Goal: Transaction & Acquisition: Purchase product/service

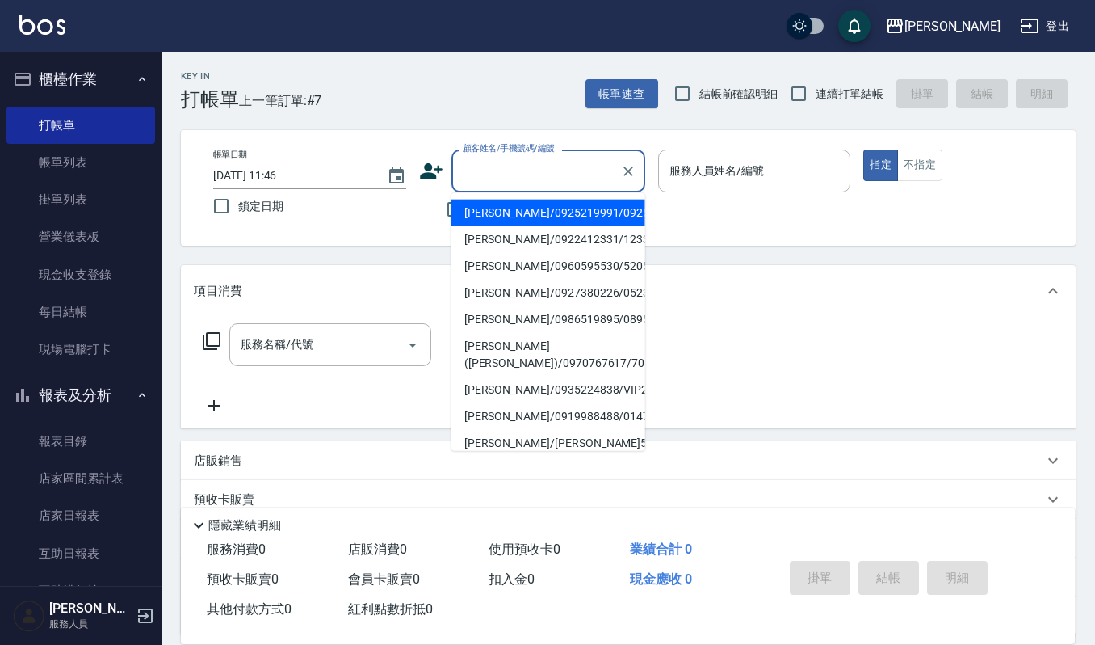
click at [468, 165] on input "顧客姓名/手機號碼/編號" at bounding box center [536, 171] width 155 height 28
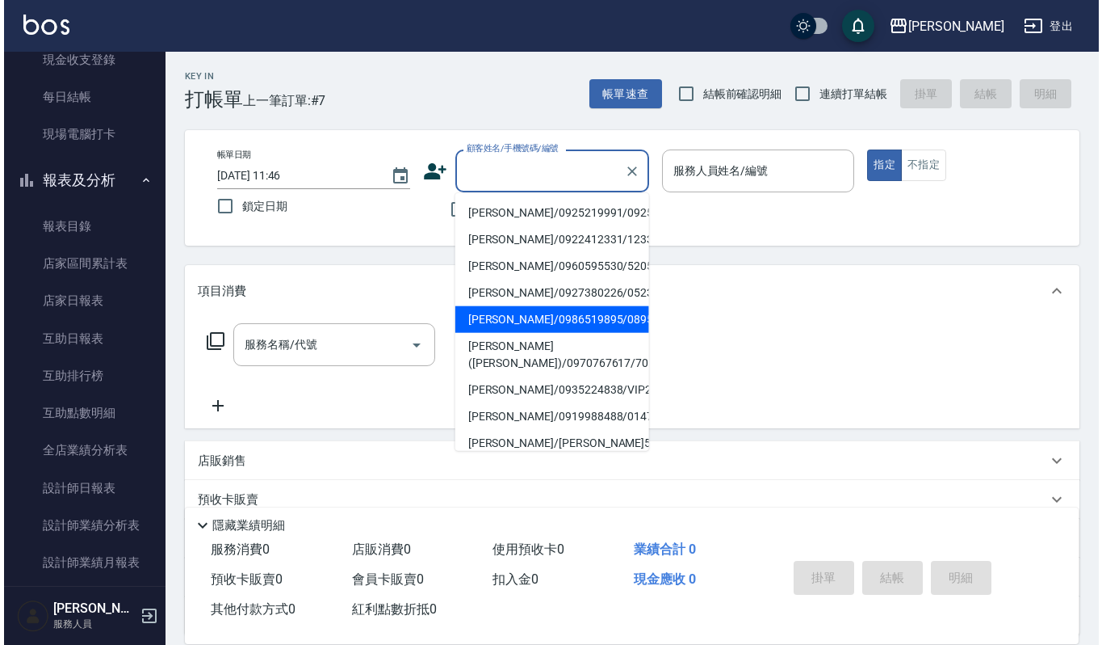
scroll to position [551, 0]
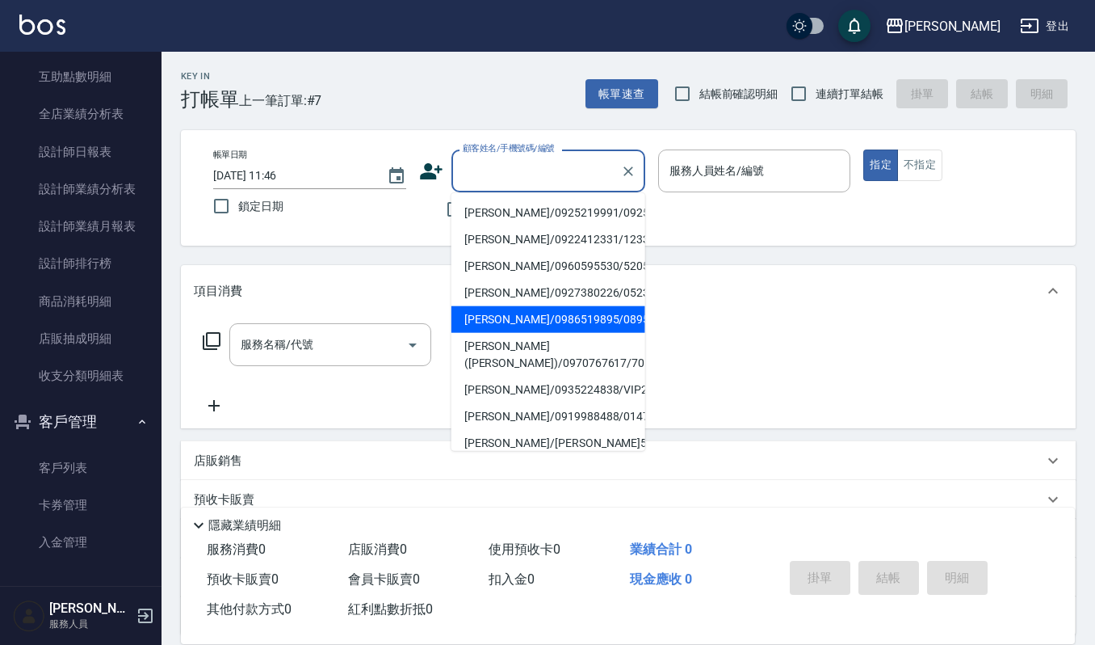
drag, startPoint x: 82, startPoint y: 466, endPoint x: 130, endPoint y: 401, distance: 80.9
click at [82, 466] on link "客戶列表" at bounding box center [80, 467] width 149 height 37
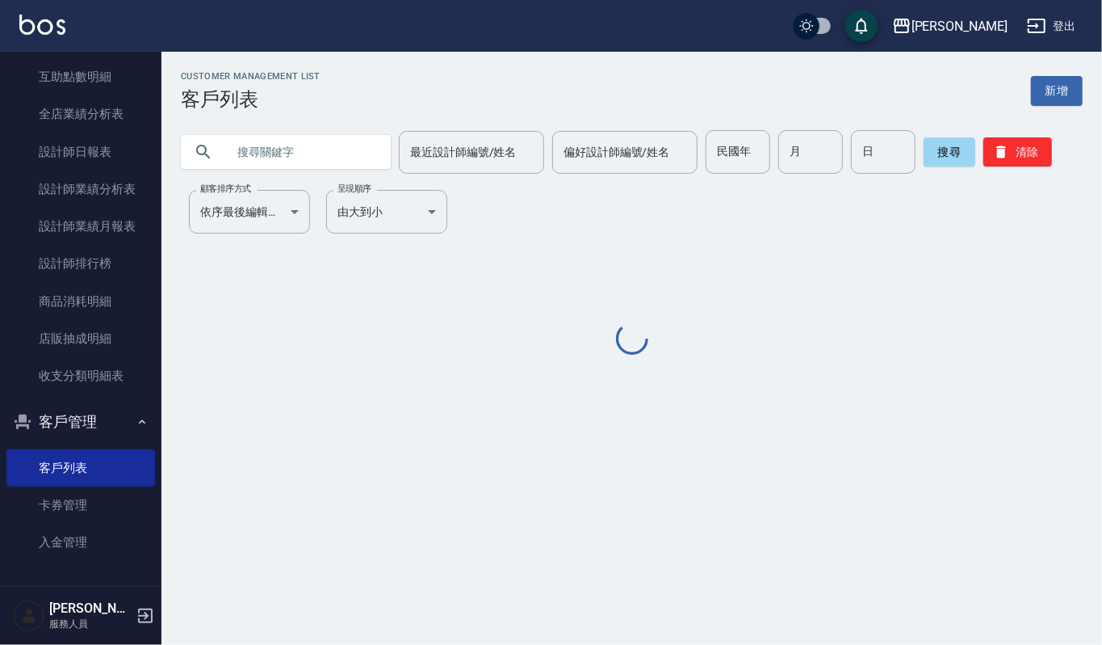
click at [281, 155] on input "text" at bounding box center [302, 152] width 152 height 44
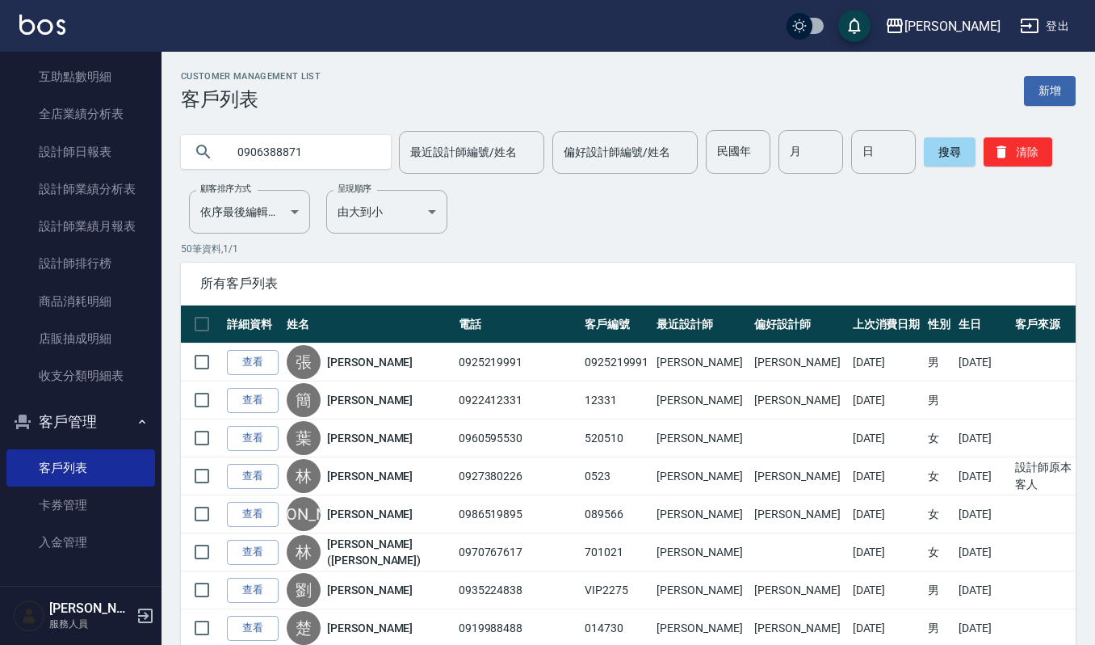
type input "0906388871"
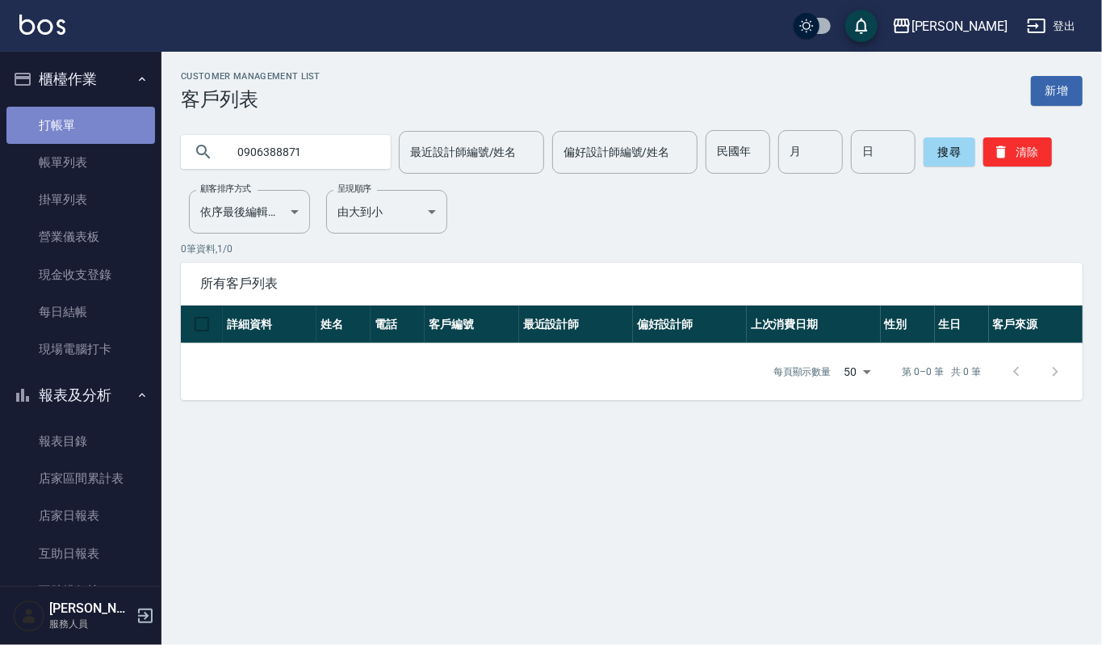
click at [99, 124] on link "打帳單" at bounding box center [80, 125] width 149 height 37
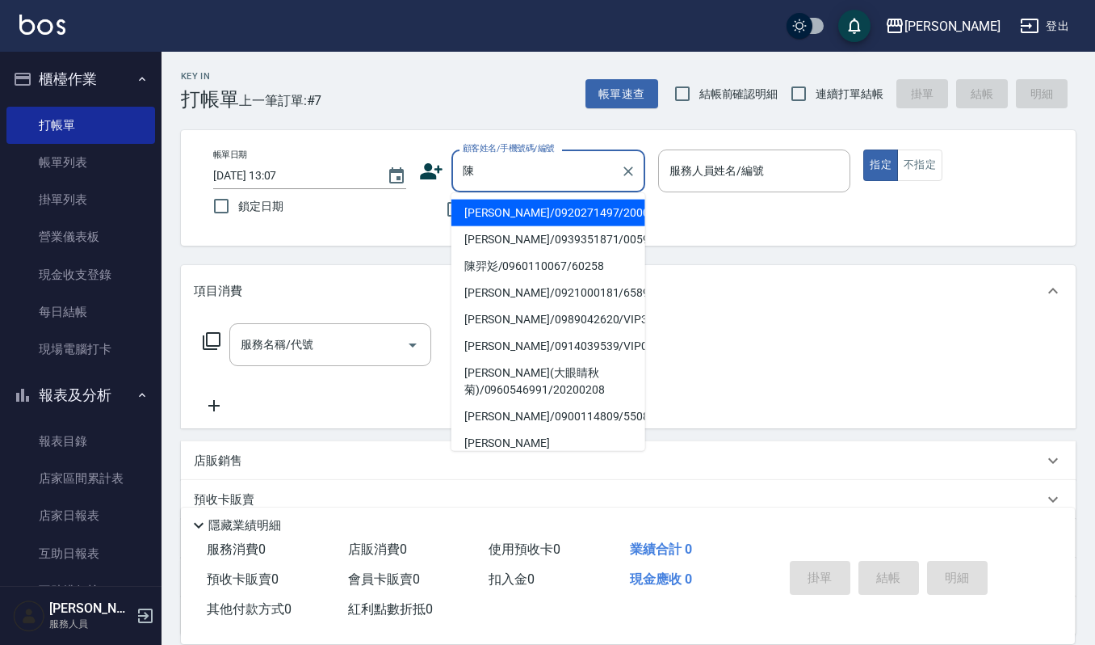
click at [473, 430] on li "[PERSON_NAME]/0900114809/550818" at bounding box center [548, 416] width 194 height 27
type input "[PERSON_NAME]/0900114809/550818"
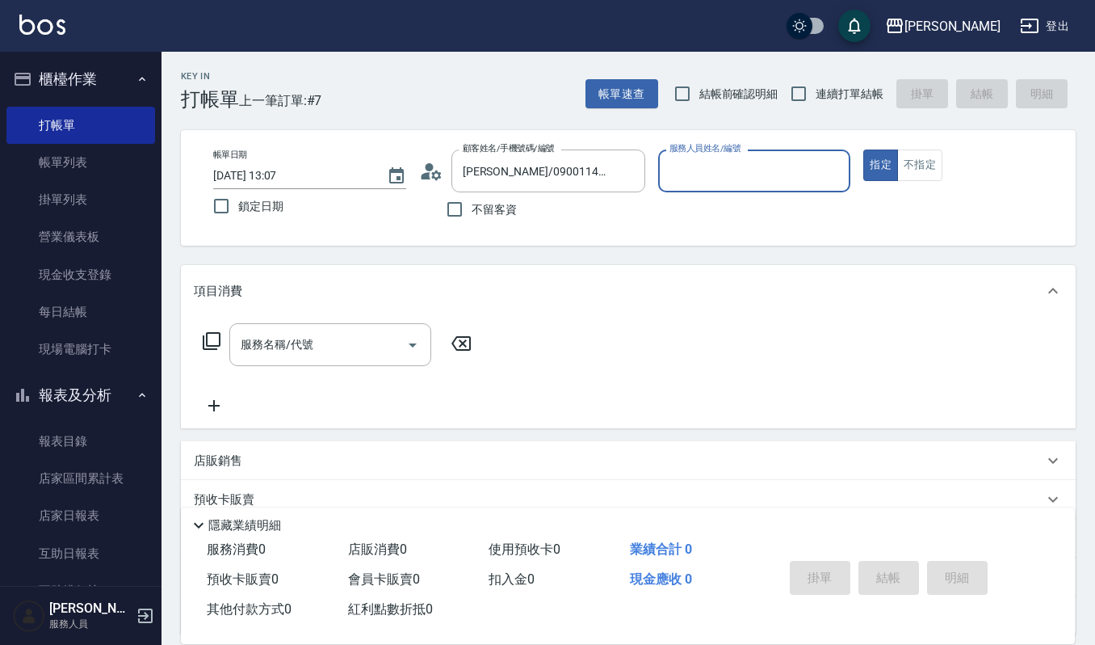
type input "Sammi-8"
click at [407, 349] on icon "Open" at bounding box center [412, 344] width 19 height 19
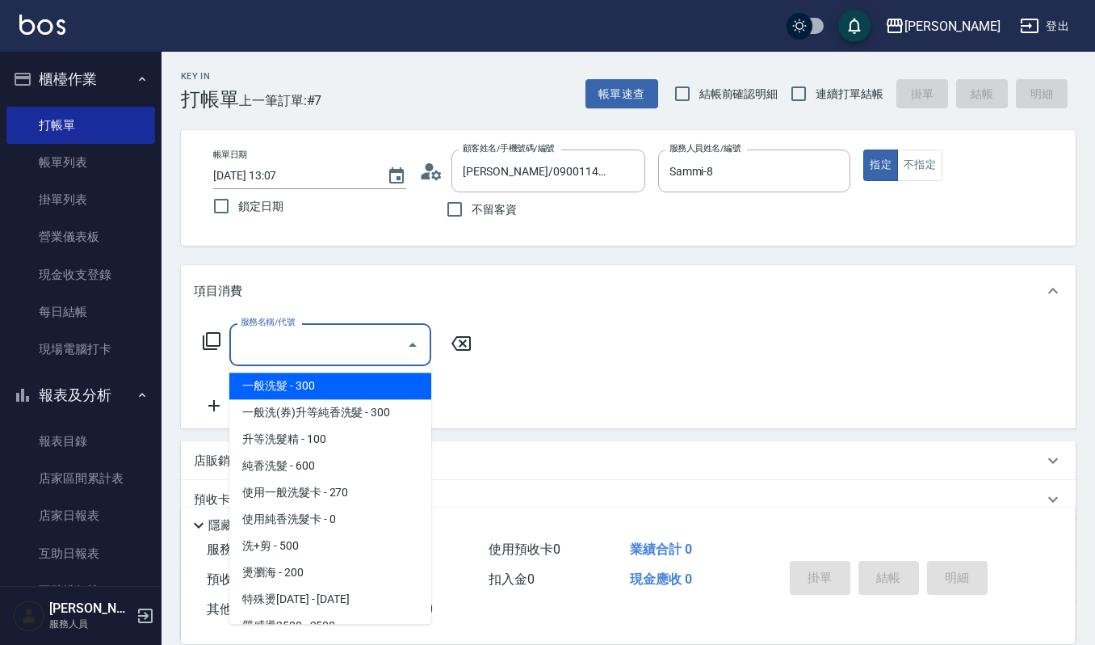
click at [343, 346] on input "服務名稱/代號" at bounding box center [318, 344] width 163 height 28
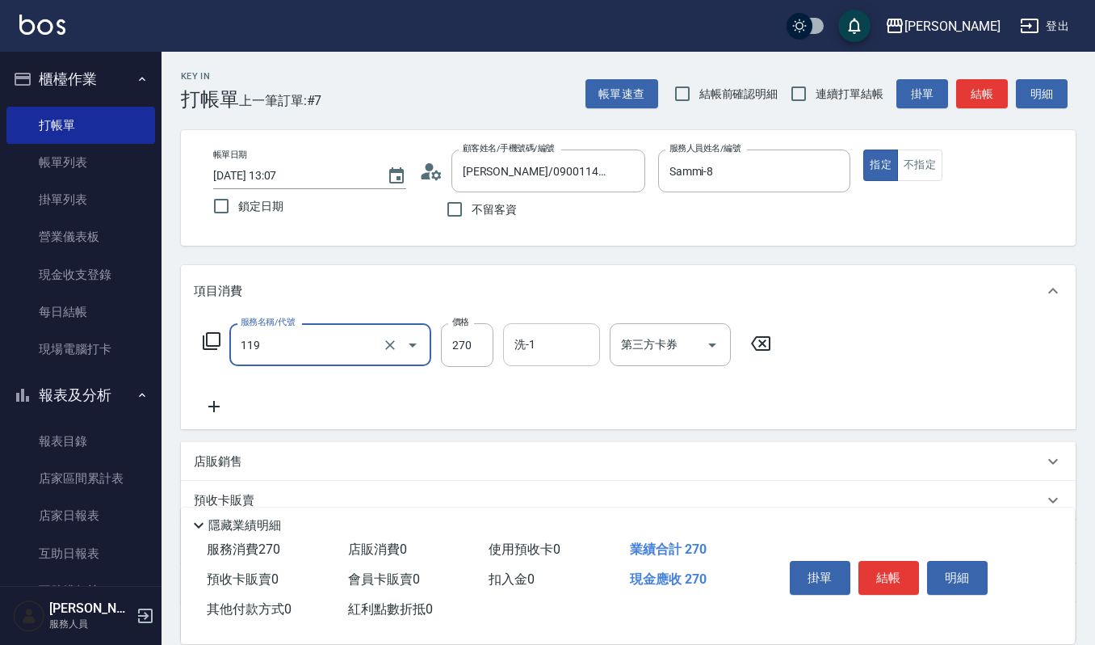
type input "使用一般洗髮卡(119)"
click at [515, 334] on div "洗-1 洗-1" at bounding box center [551, 344] width 97 height 43
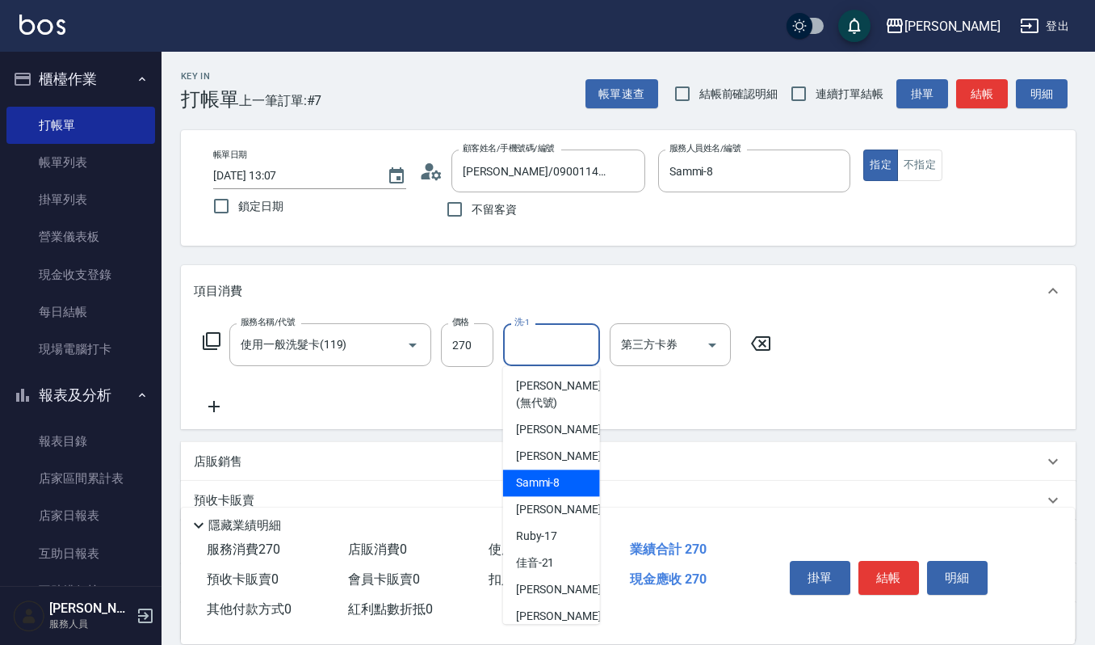
click at [540, 482] on span "Sammi -8" at bounding box center [538, 482] width 44 height 17
type input "Sammi-8"
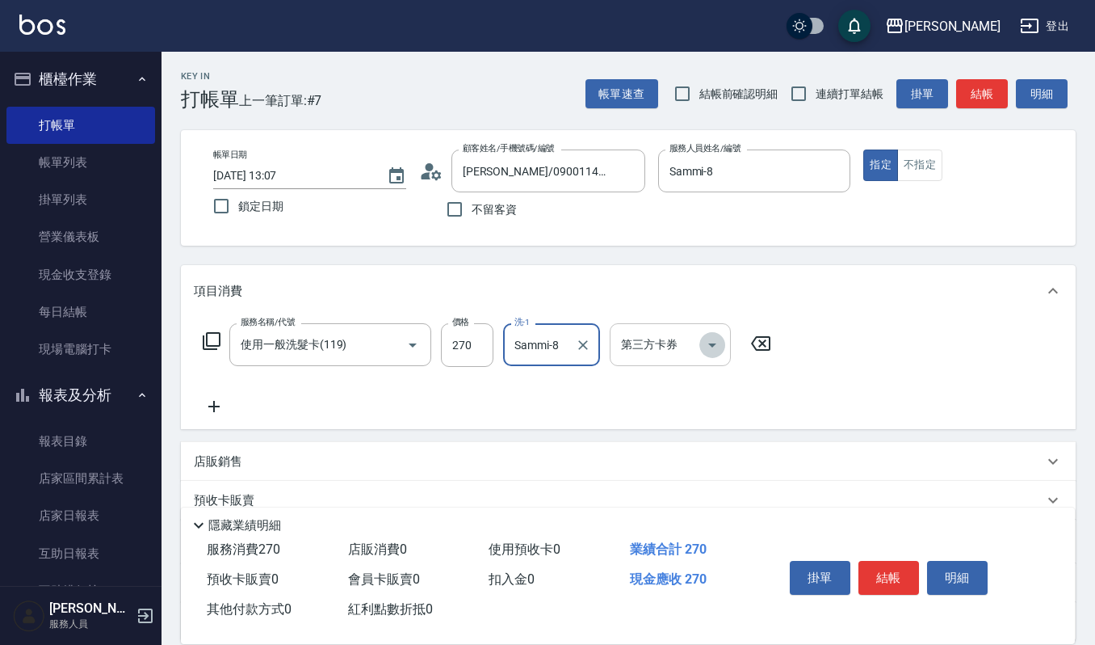
click at [712, 341] on icon "Open" at bounding box center [712, 344] width 19 height 19
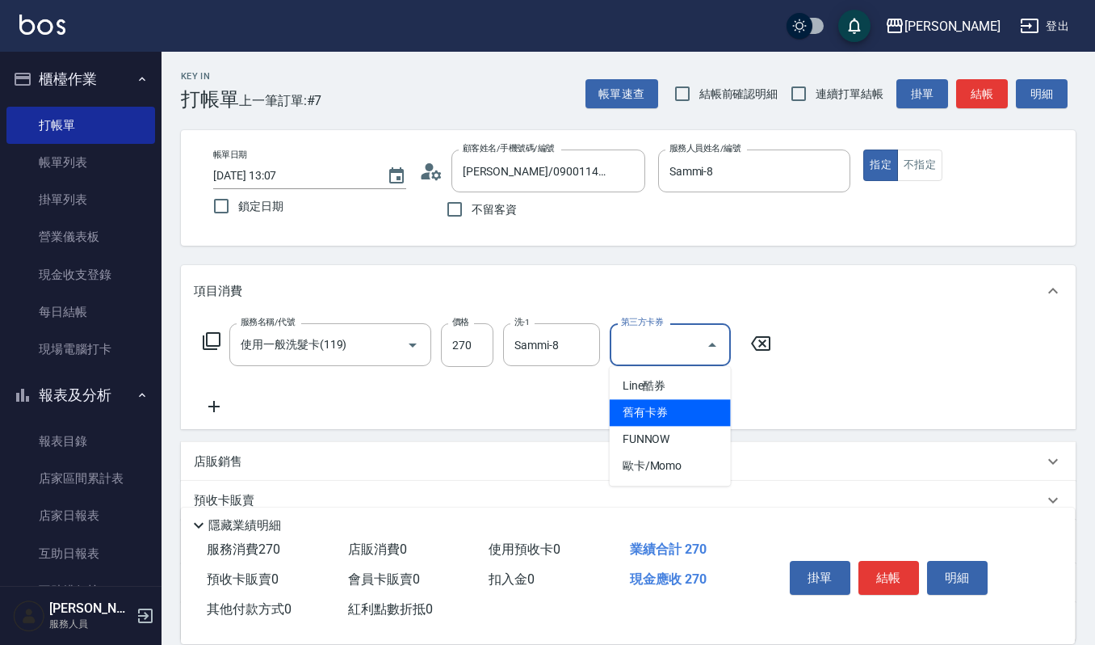
click at [691, 415] on span "舊有卡券" at bounding box center [670, 412] width 121 height 27
type input "舊有卡券"
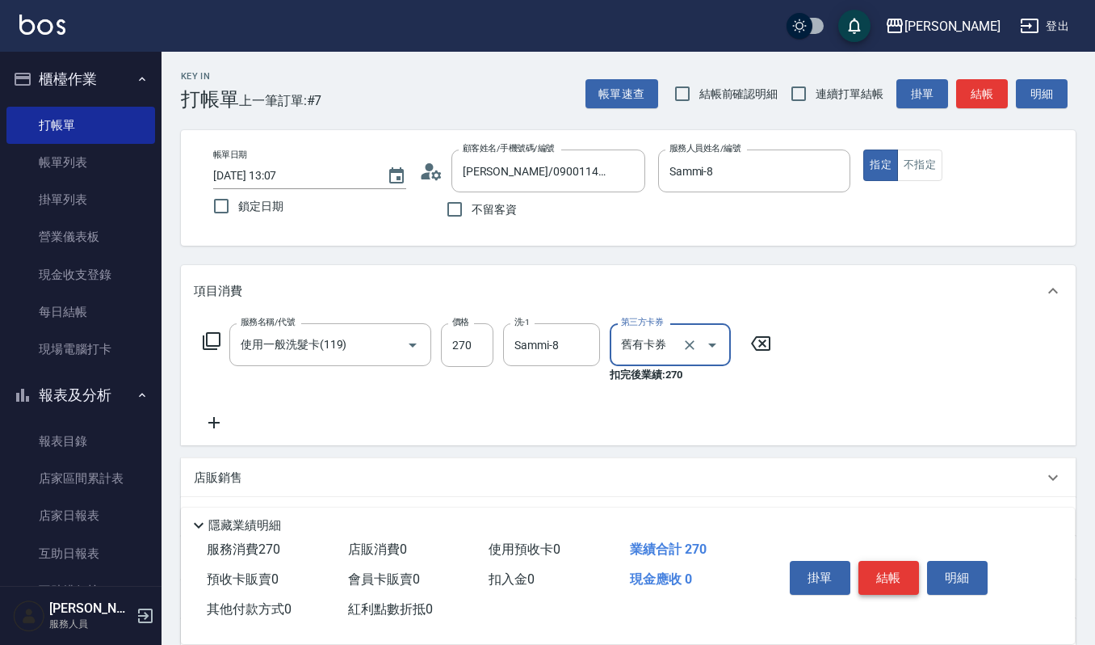
click at [895, 566] on button "結帳" at bounding box center [889, 578] width 61 height 34
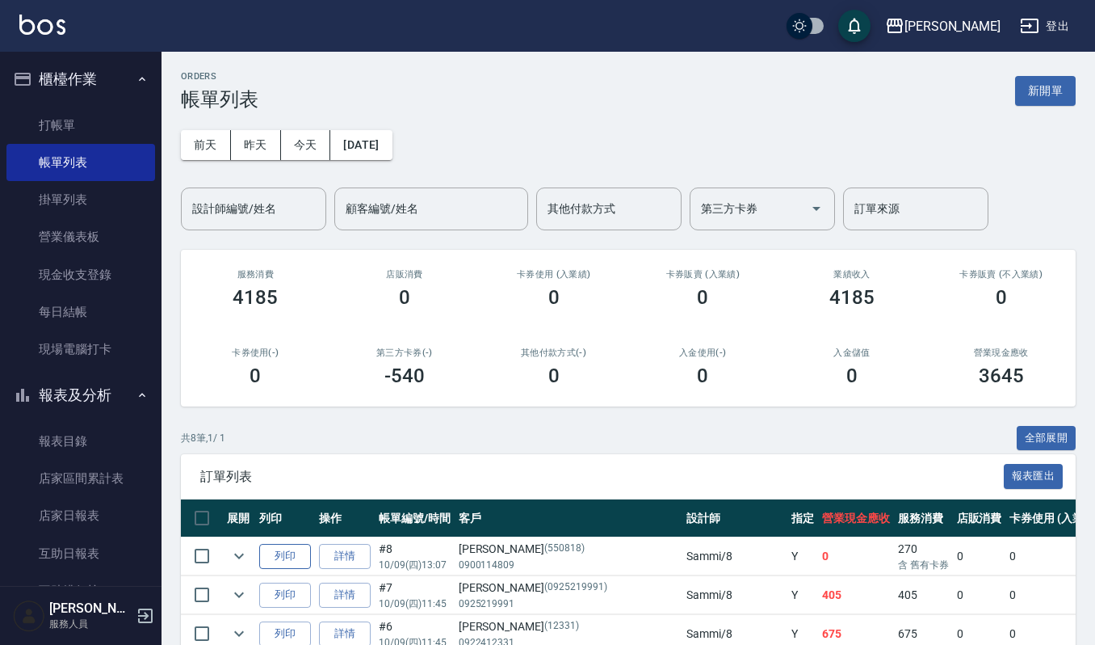
click at [283, 554] on button "列印" at bounding box center [285, 556] width 52 height 25
click at [97, 113] on link "打帳單" at bounding box center [80, 125] width 149 height 37
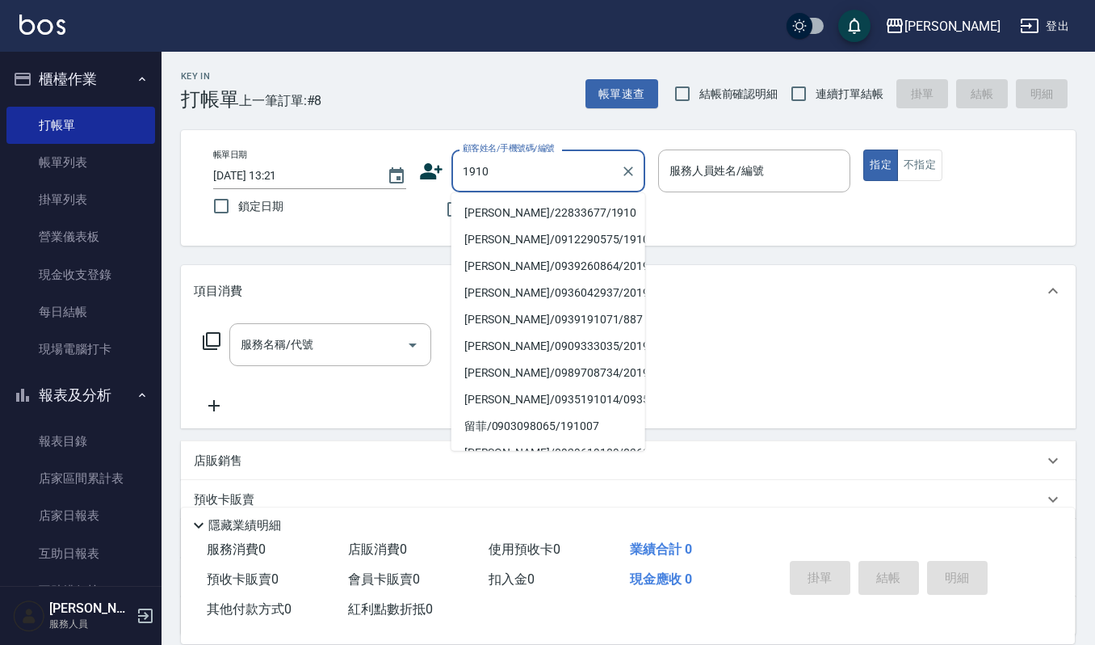
type input "[PERSON_NAME]/22833677/1910"
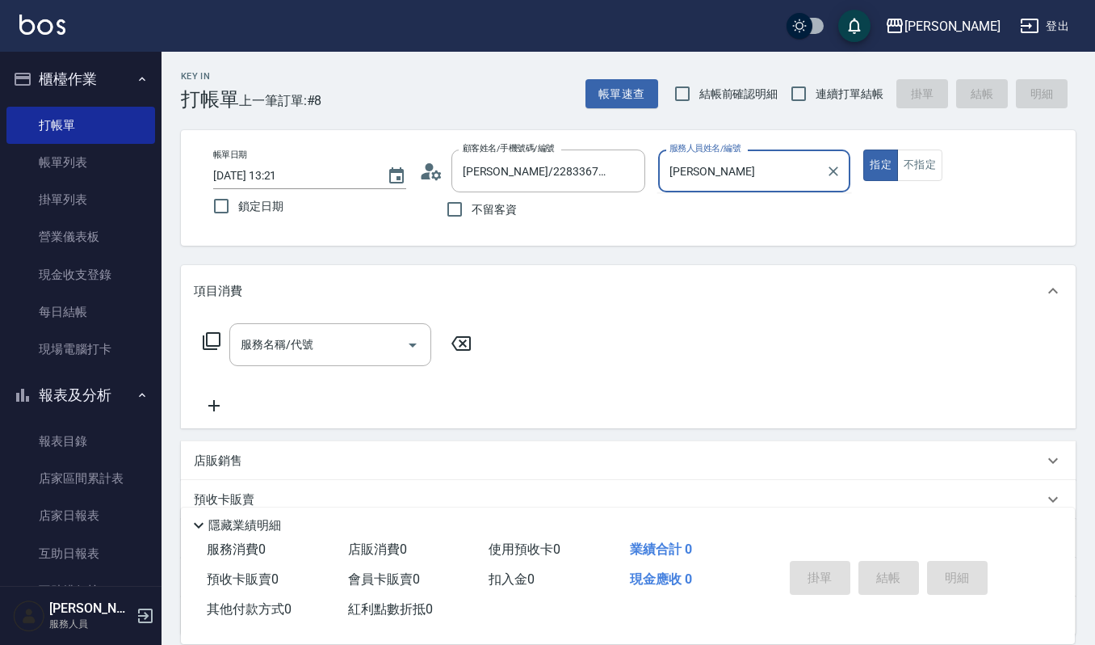
type input "[PERSON_NAME]"
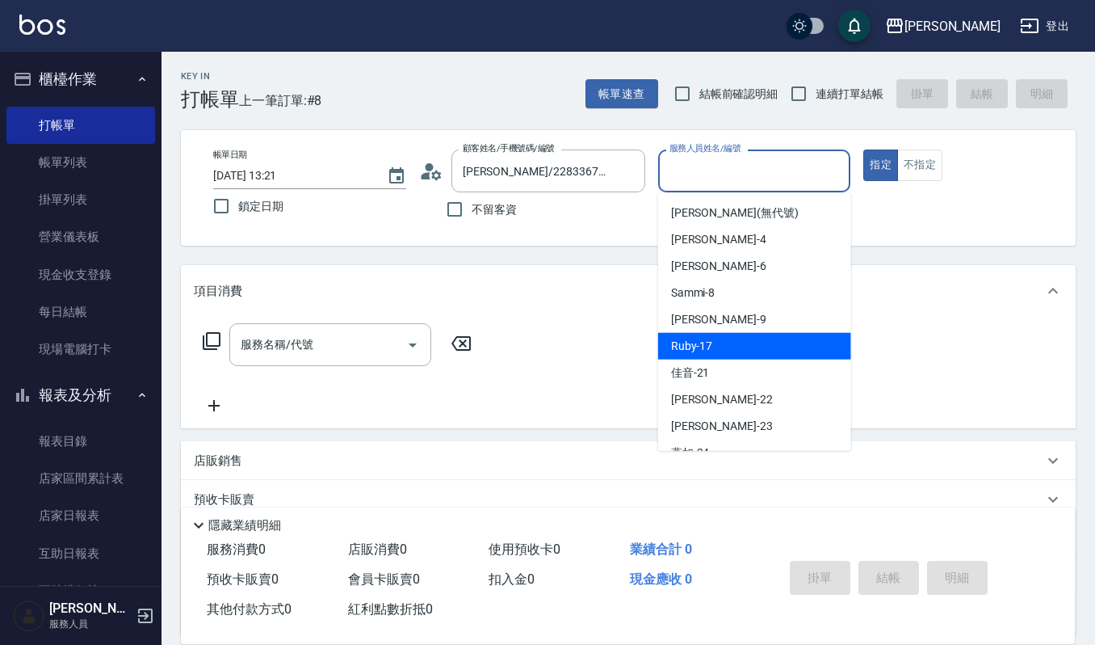
type input "Ruby-17"
type button "true"
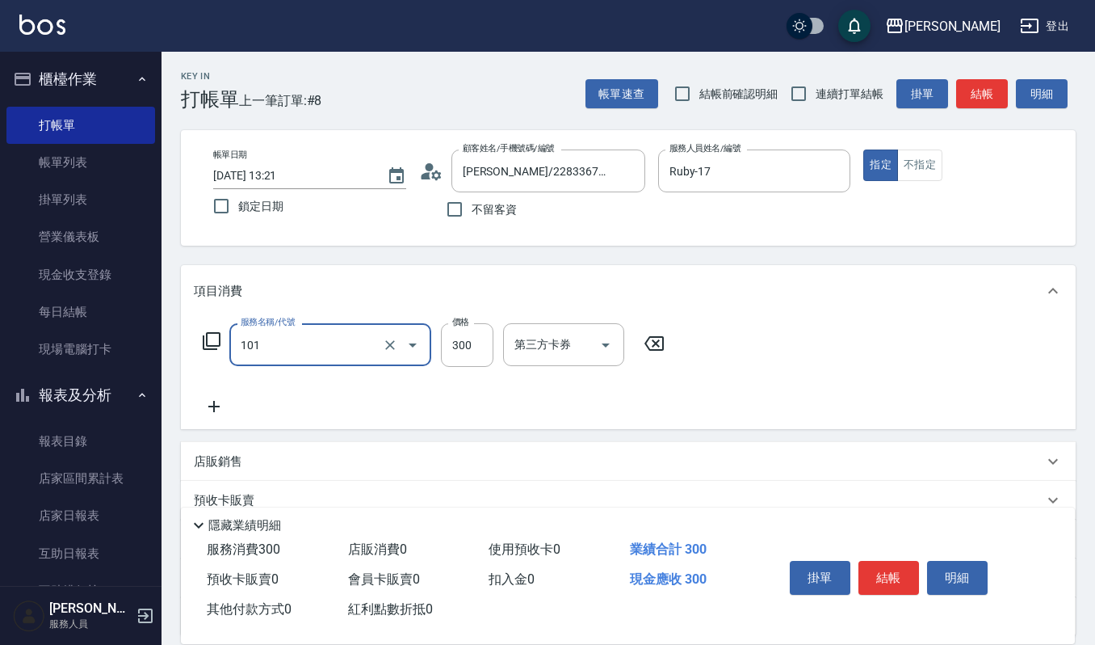
type input "一般洗髮(101)"
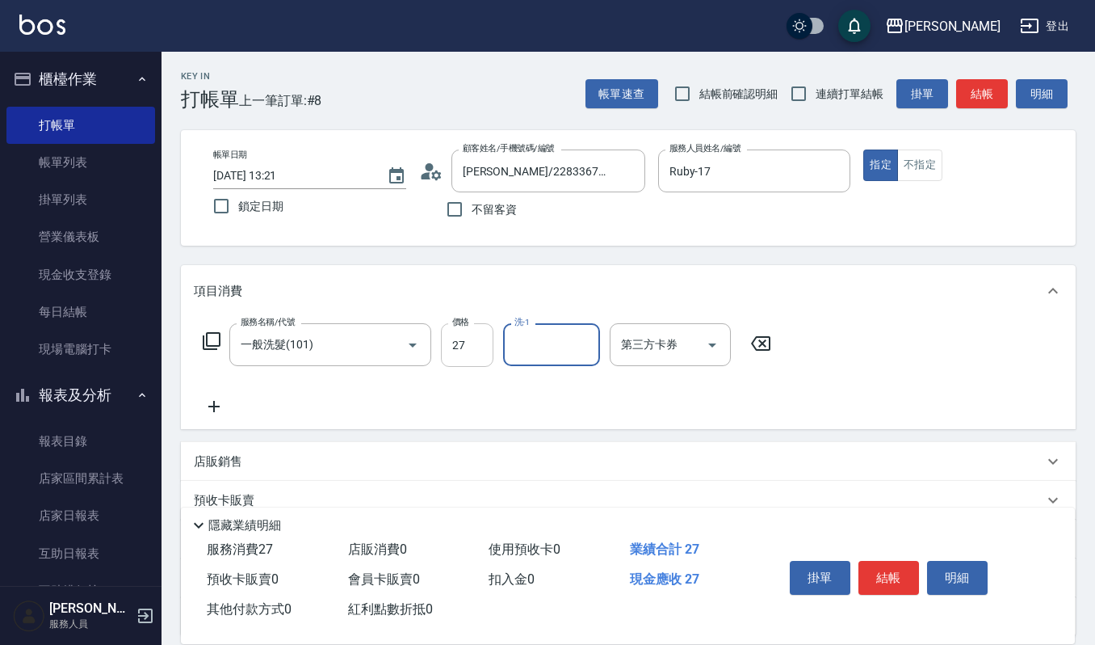
click at [470, 343] on input "27" at bounding box center [467, 345] width 52 height 44
type input "270"
type input "Ruby-17"
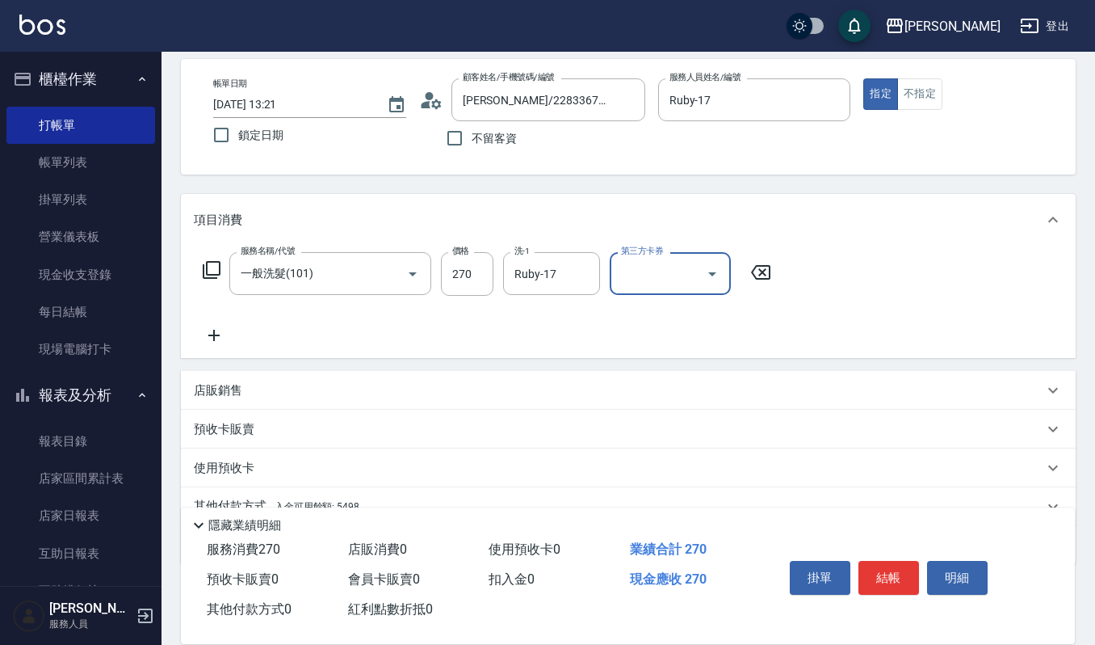
scroll to position [142, 0]
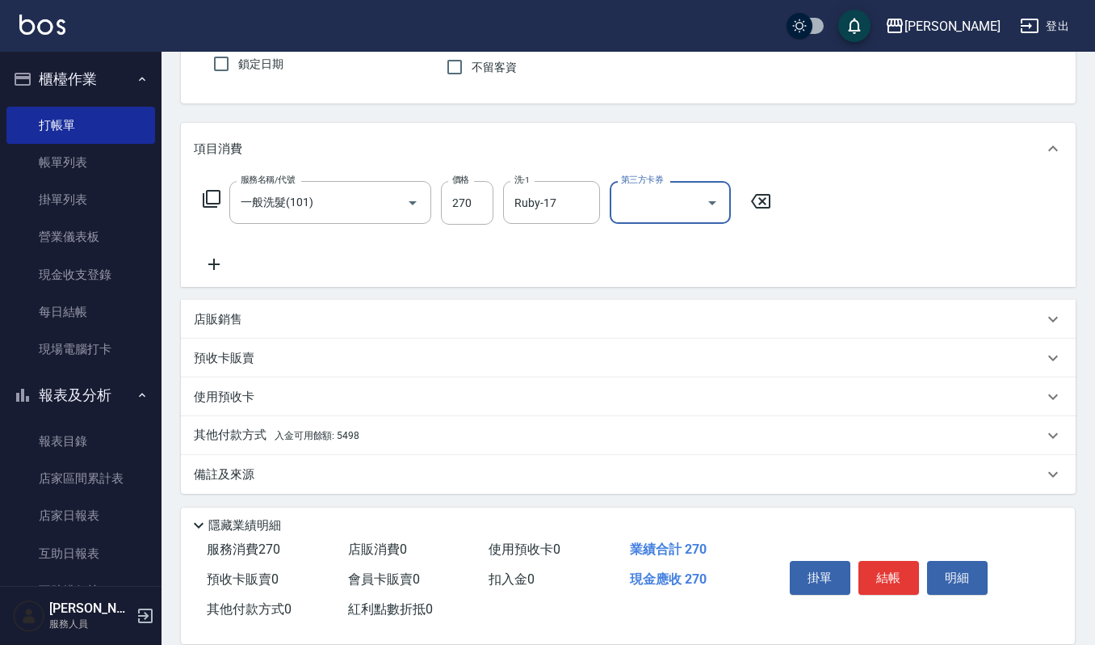
click at [214, 317] on p "店販銷售" at bounding box center [218, 319] width 48 height 17
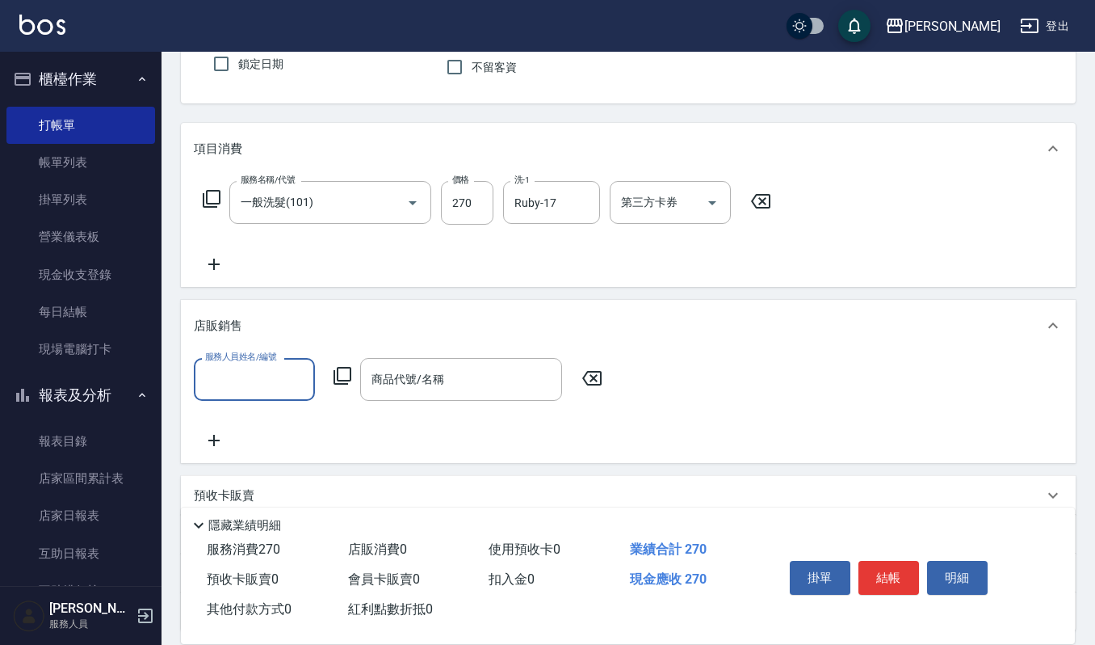
scroll to position [1, 0]
type input "Ruby-17"
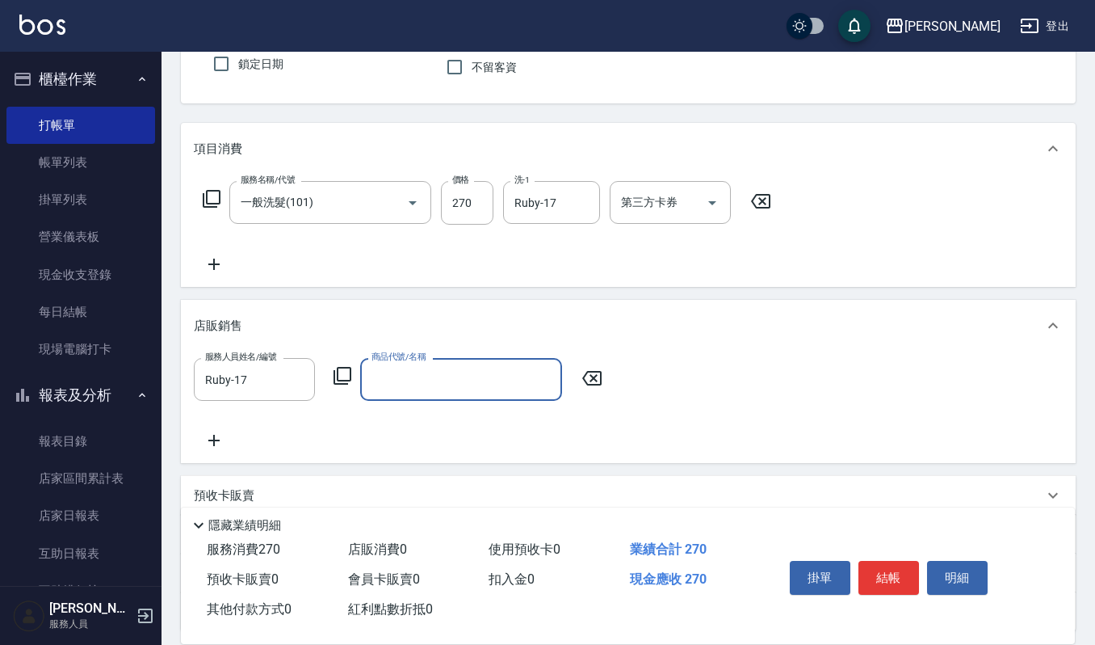
click at [426, 378] on input "商品代號/名稱" at bounding box center [460, 379] width 187 height 28
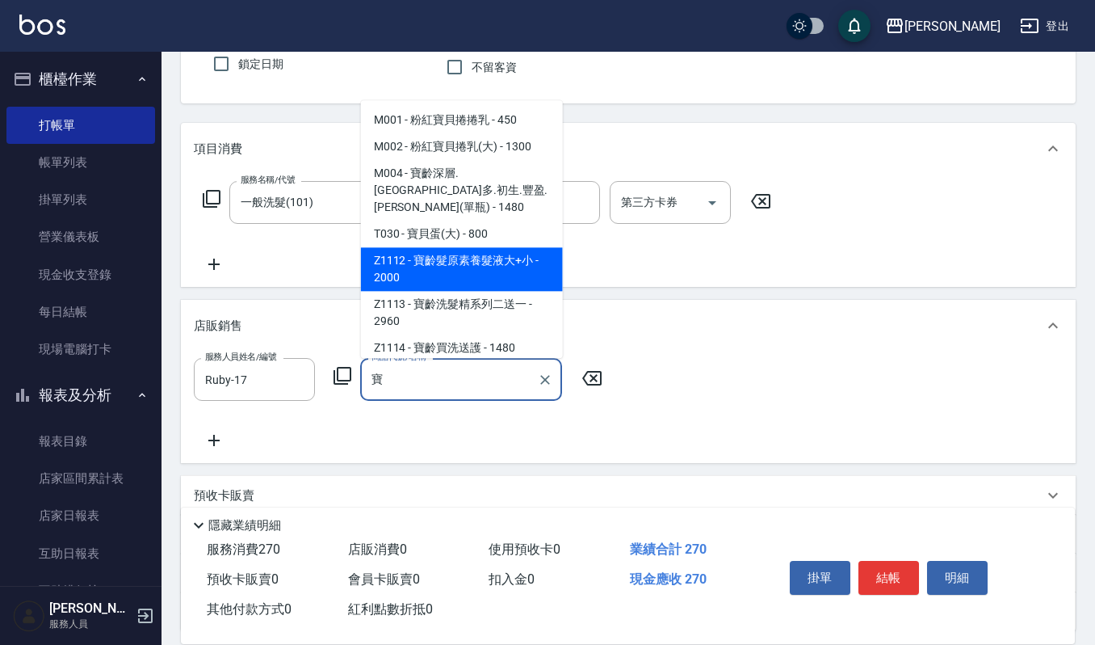
type input "寶齡髮原素養髮液大+小"
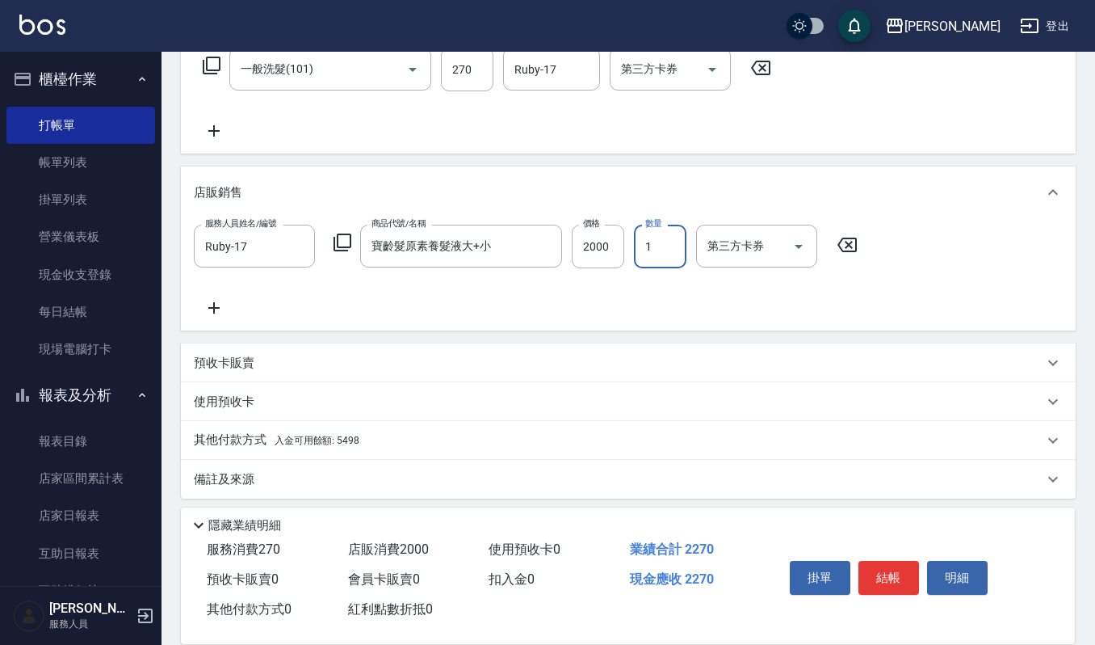
scroll to position [281, 0]
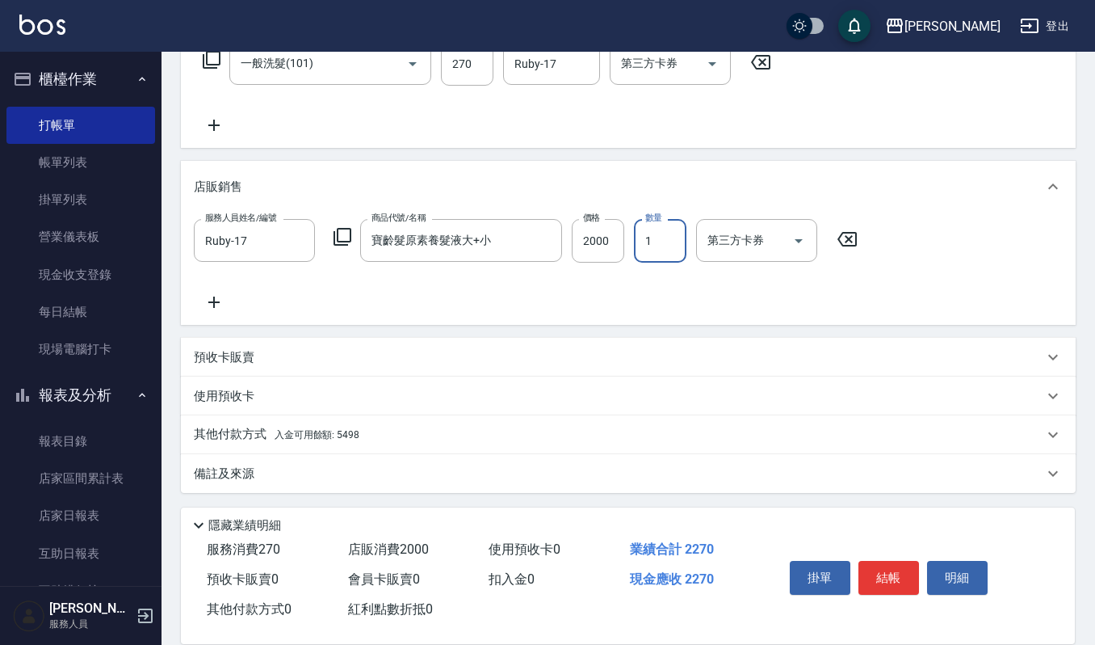
click at [253, 421] on div "其他付款方式 入金可用餘額: 5498" at bounding box center [628, 434] width 895 height 39
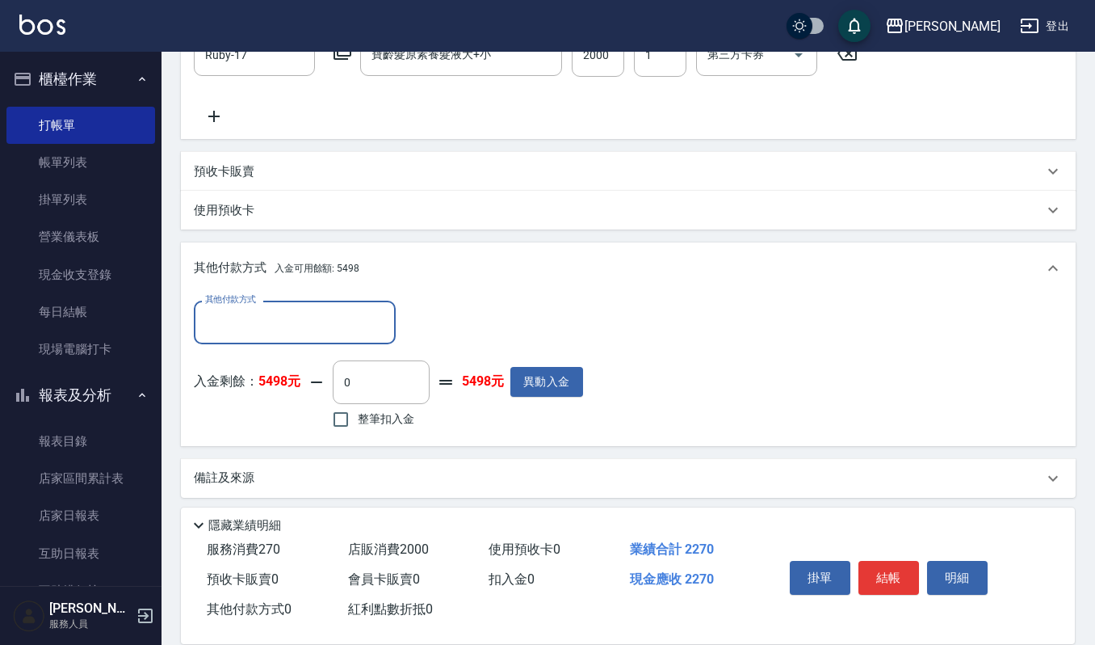
scroll to position [470, 0]
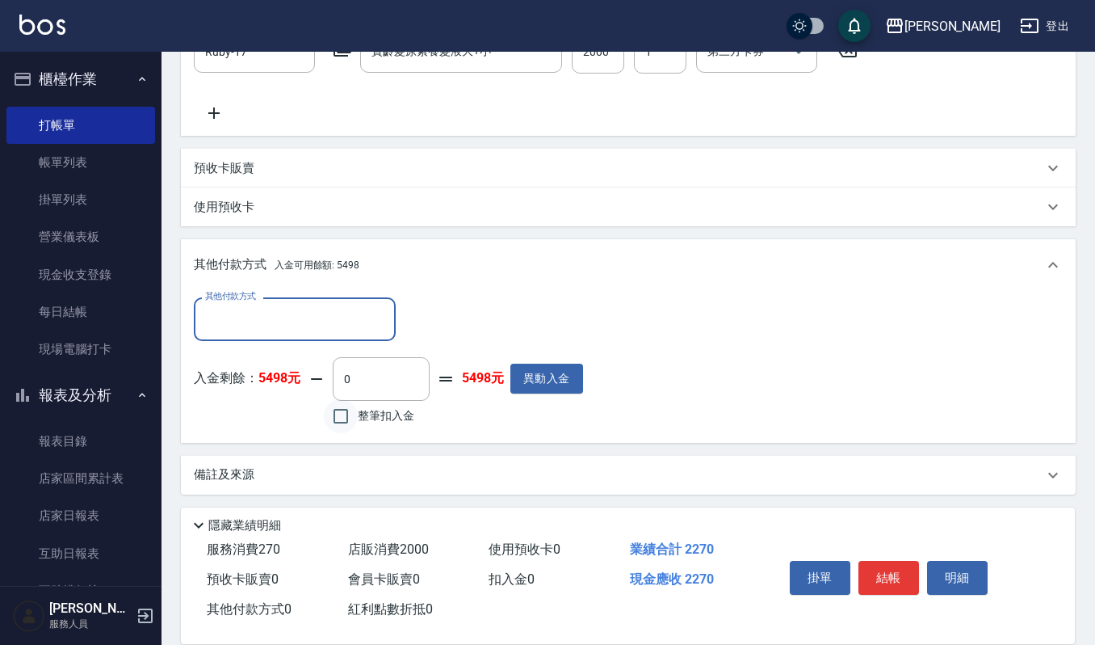
click at [339, 414] on input "整筆扣入金" at bounding box center [341, 416] width 34 height 34
checkbox input "true"
type input "2270"
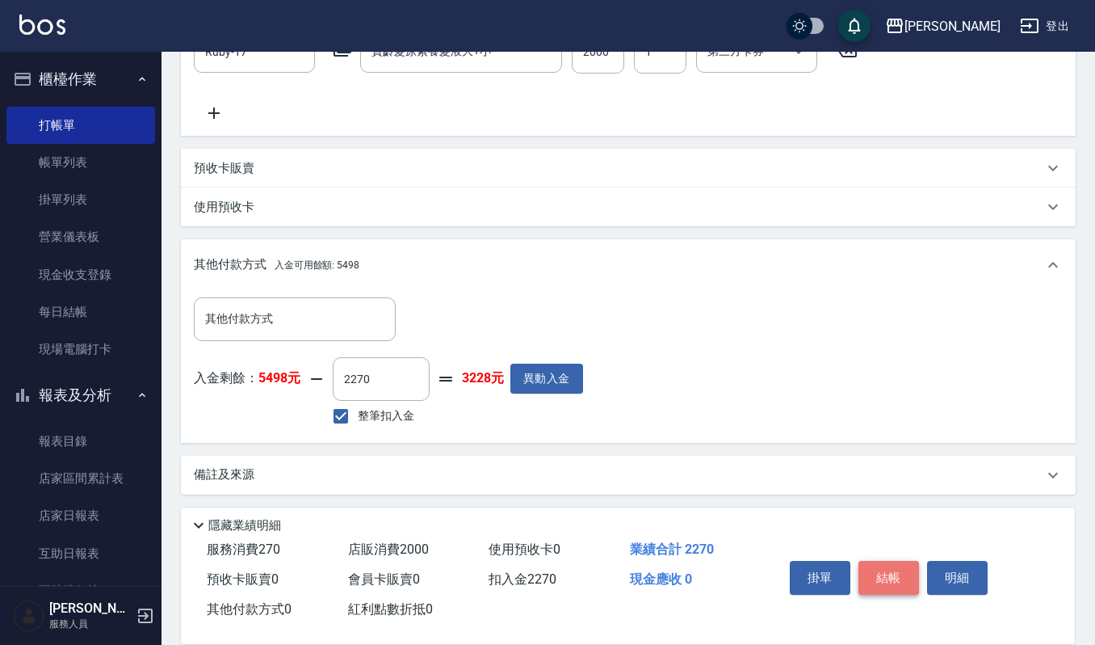
click at [886, 576] on button "結帳" at bounding box center [889, 578] width 61 height 34
